Goal: Check status: Check status

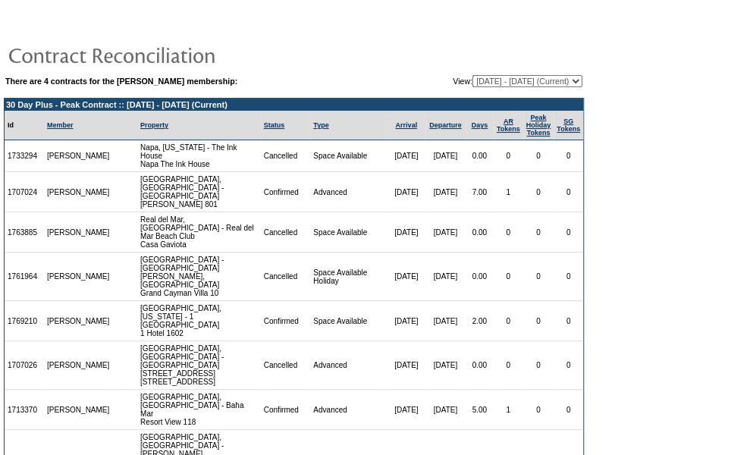
click at [569, 74] on table "There are 4 contracts for the [PERSON_NAME] membership: View: [DATE] - [DATE] (…" at bounding box center [294, 81] width 580 height 15
click at [570, 80] on select "[DATE] - [DATE] (Current) [DATE] - [DATE] [DATE] - [DATE] [DATE] - [DATE]" at bounding box center [528, 81] width 110 height 12
select select "151741"
click at [473, 75] on select "[DATE] - [DATE] (Current) [DATE] - [DATE] [DATE] - [DATE] [DATE] - [DATE]" at bounding box center [528, 81] width 110 height 12
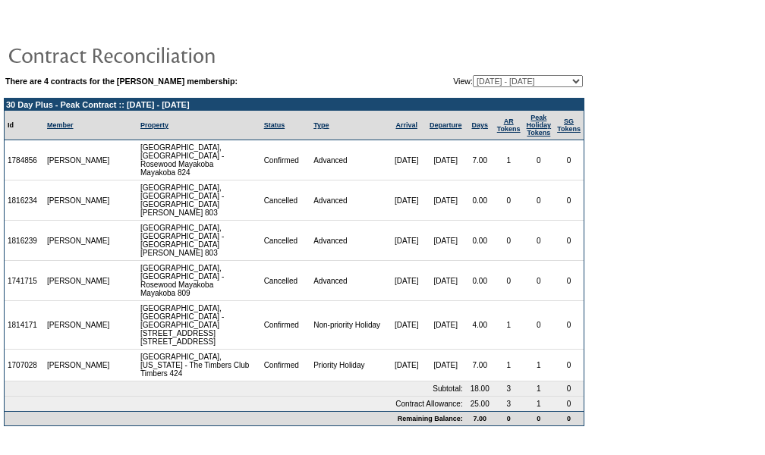
click at [572, 83] on select "[DATE] - [DATE] (Current) [DATE] - [DATE] [DATE] - [DATE] [DATE] - [DATE]" at bounding box center [528, 81] width 110 height 12
select select "151740"
click at [473, 75] on select "[DATE] - [DATE] (Current) [DATE] - [DATE] [DATE] - [DATE] [DATE] - [DATE]" at bounding box center [528, 81] width 110 height 12
